Goal: Find specific page/section: Find specific page/section

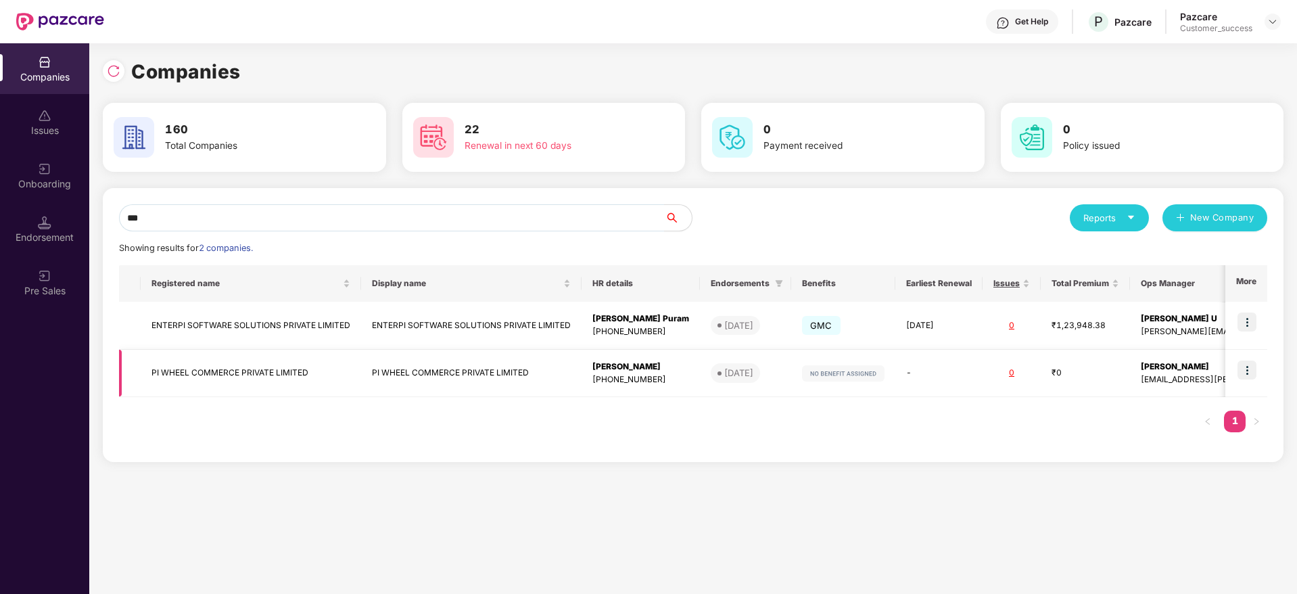
type input "**"
click at [327, 371] on td "PI WHEEL COMMERCE PRIVATE LIMITED" at bounding box center [251, 374] width 220 height 48
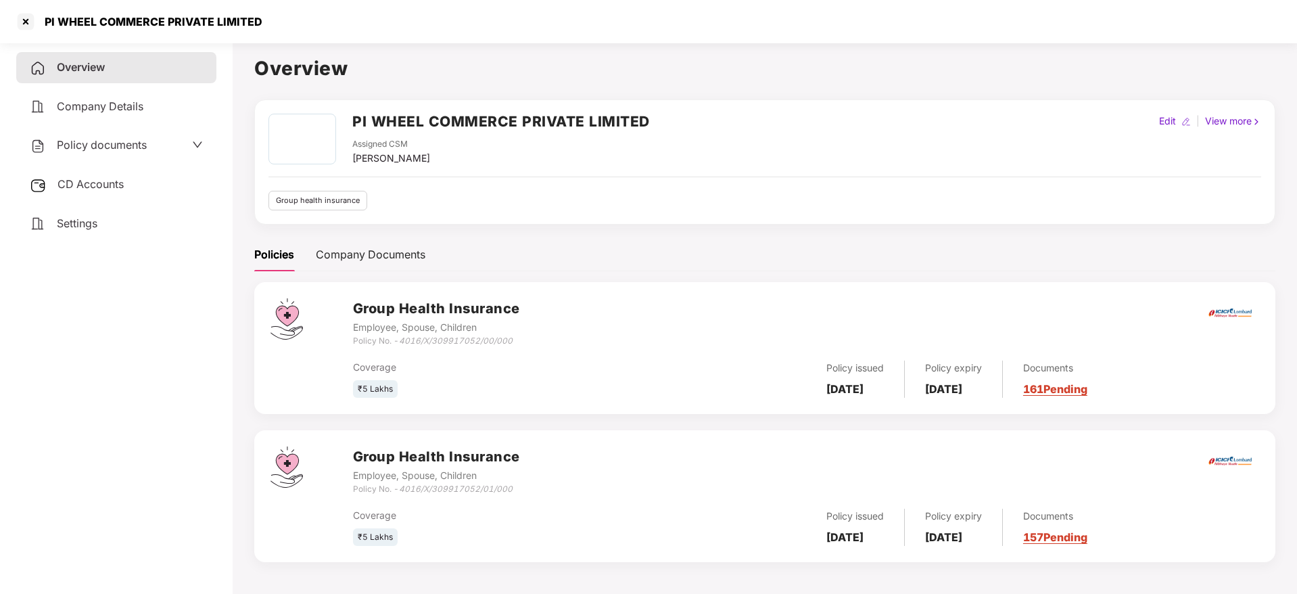
click at [523, 129] on h2 "PI WHEEL COMMERCE PRIVATE LIMITED" at bounding box center [501, 121] width 298 height 22
copy h2 "PI WHEEL COMMERCE PRIVATE LIMITED"
click at [277, 94] on div "Overview PI WHEEL COMMERCE PRIVATE LIMITED Assigned CSM [PERSON_NAME] Edit | Vi…" at bounding box center [764, 315] width 1021 height 525
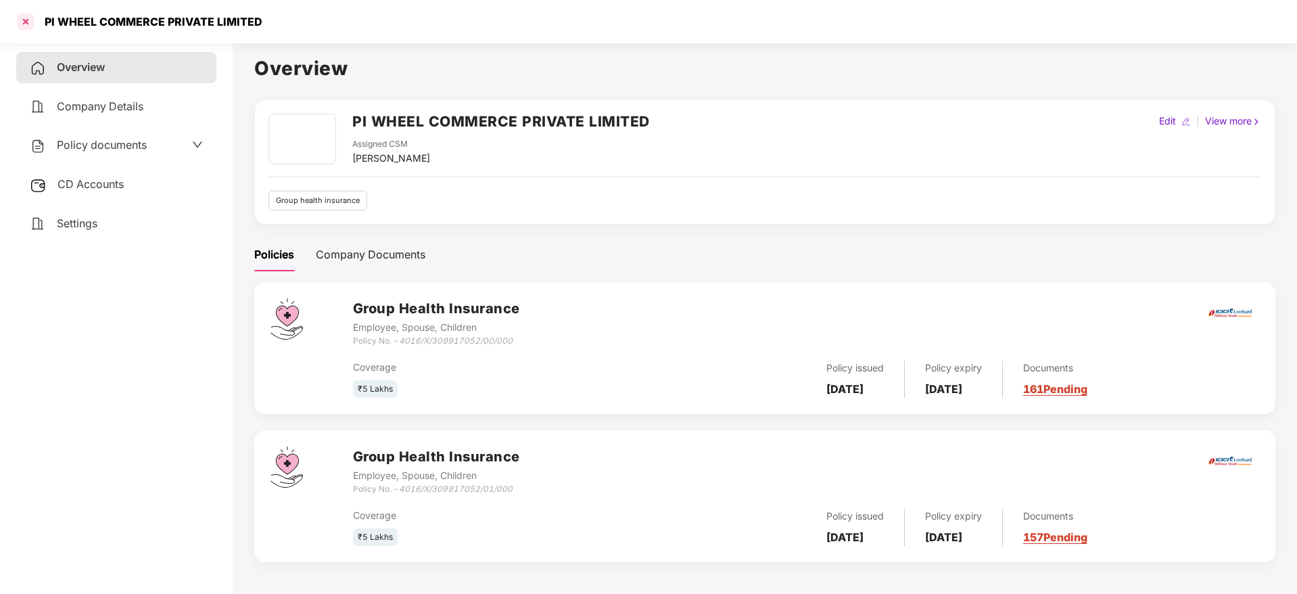
click at [16, 30] on div at bounding box center [26, 22] width 22 height 22
